Goal: Task Accomplishment & Management: Manage account settings

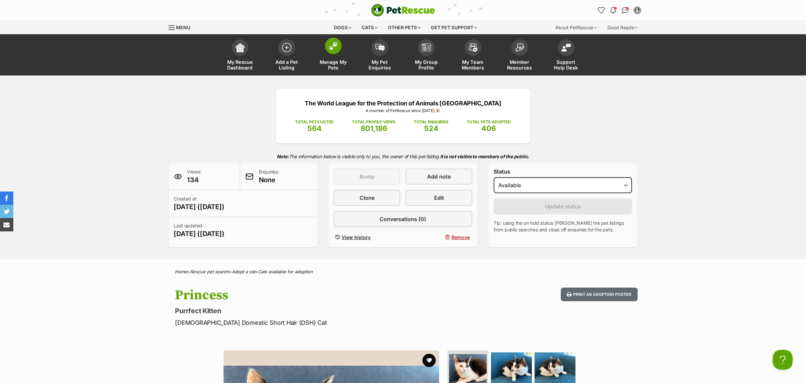
click at [334, 60] on span "Manage My Pets" at bounding box center [333, 64] width 30 height 11
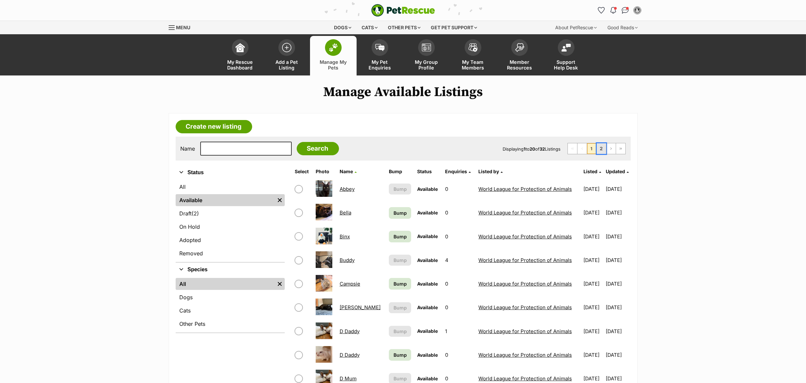
click at [600, 150] on link "2" at bounding box center [601, 148] width 9 height 11
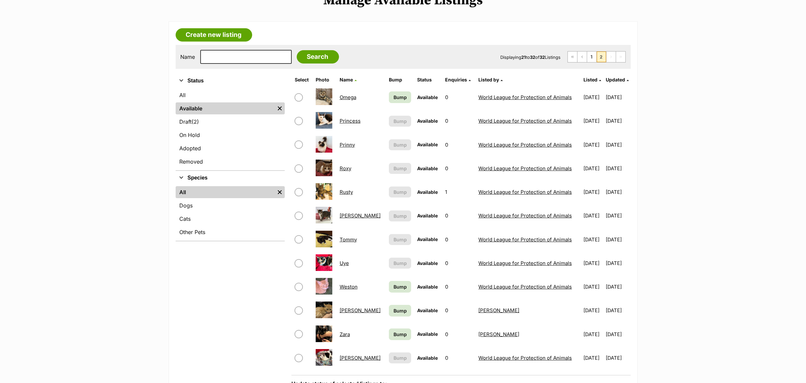
scroll to position [100, 0]
